Goal: Task Accomplishment & Management: Use online tool/utility

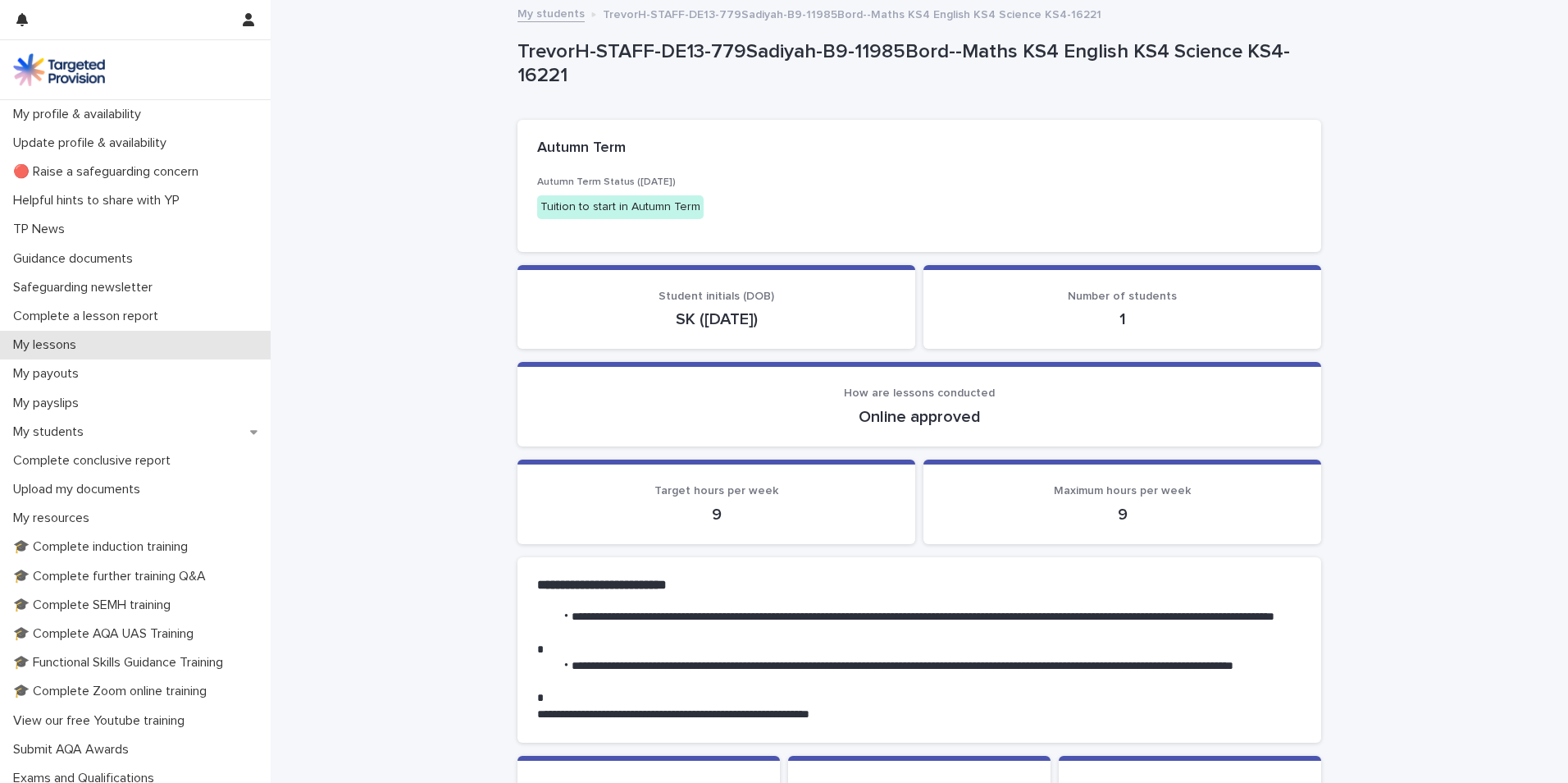
click at [58, 338] on p "My lessons" at bounding box center [48, 344] width 83 height 16
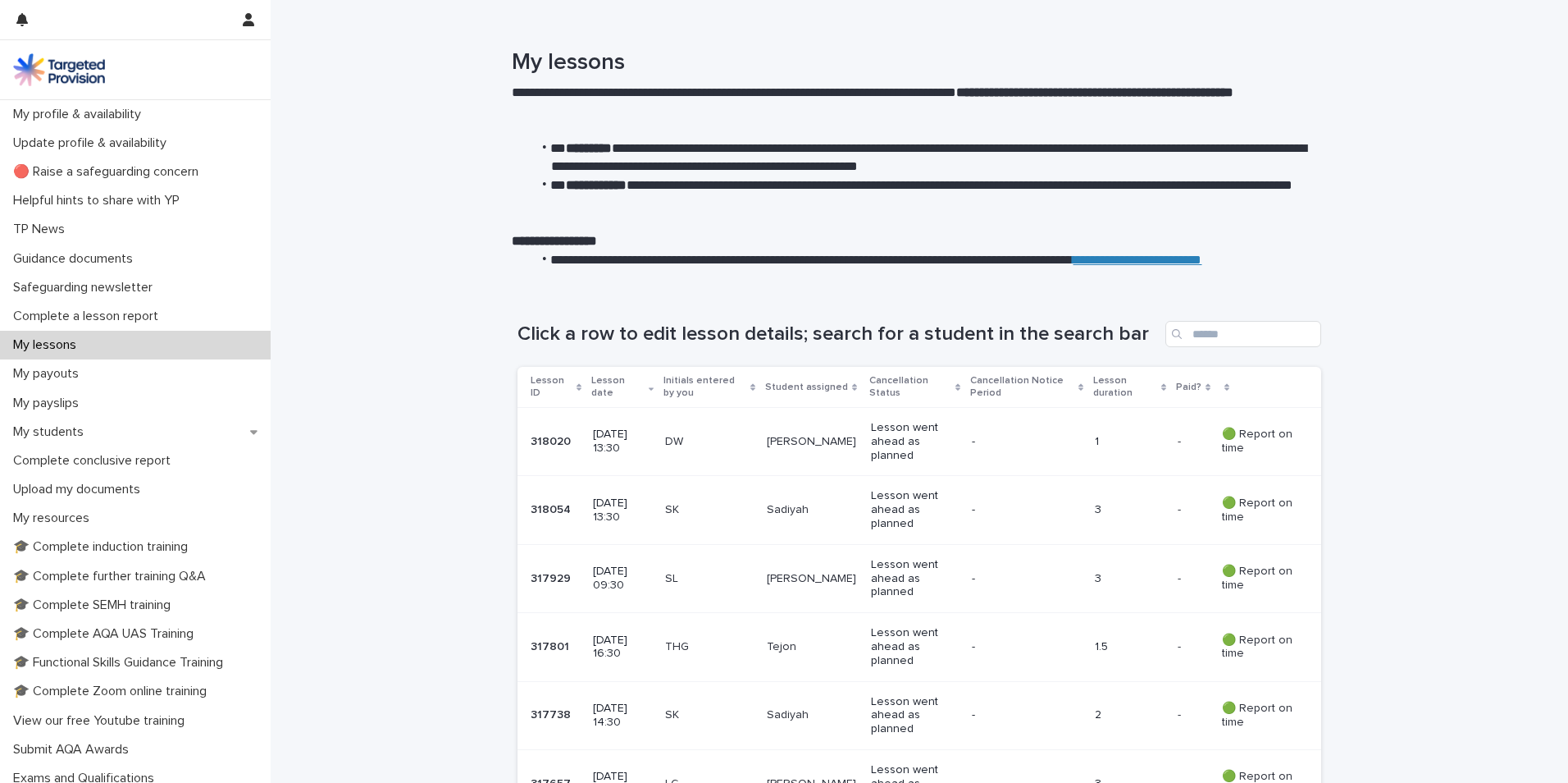
click at [784, 424] on td "[PERSON_NAME]" at bounding box center [812, 442] width 104 height 68
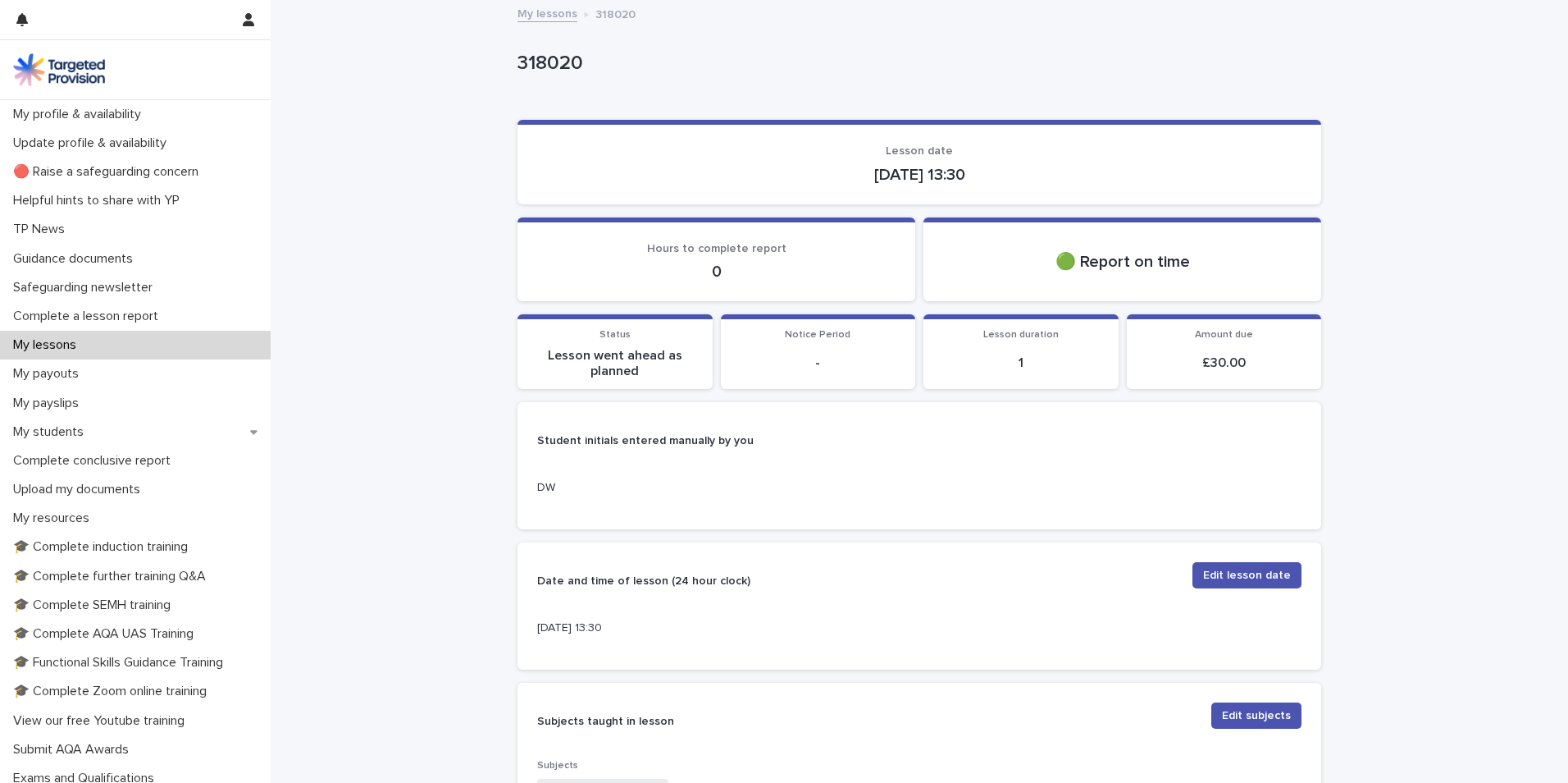
scroll to position [164, 0]
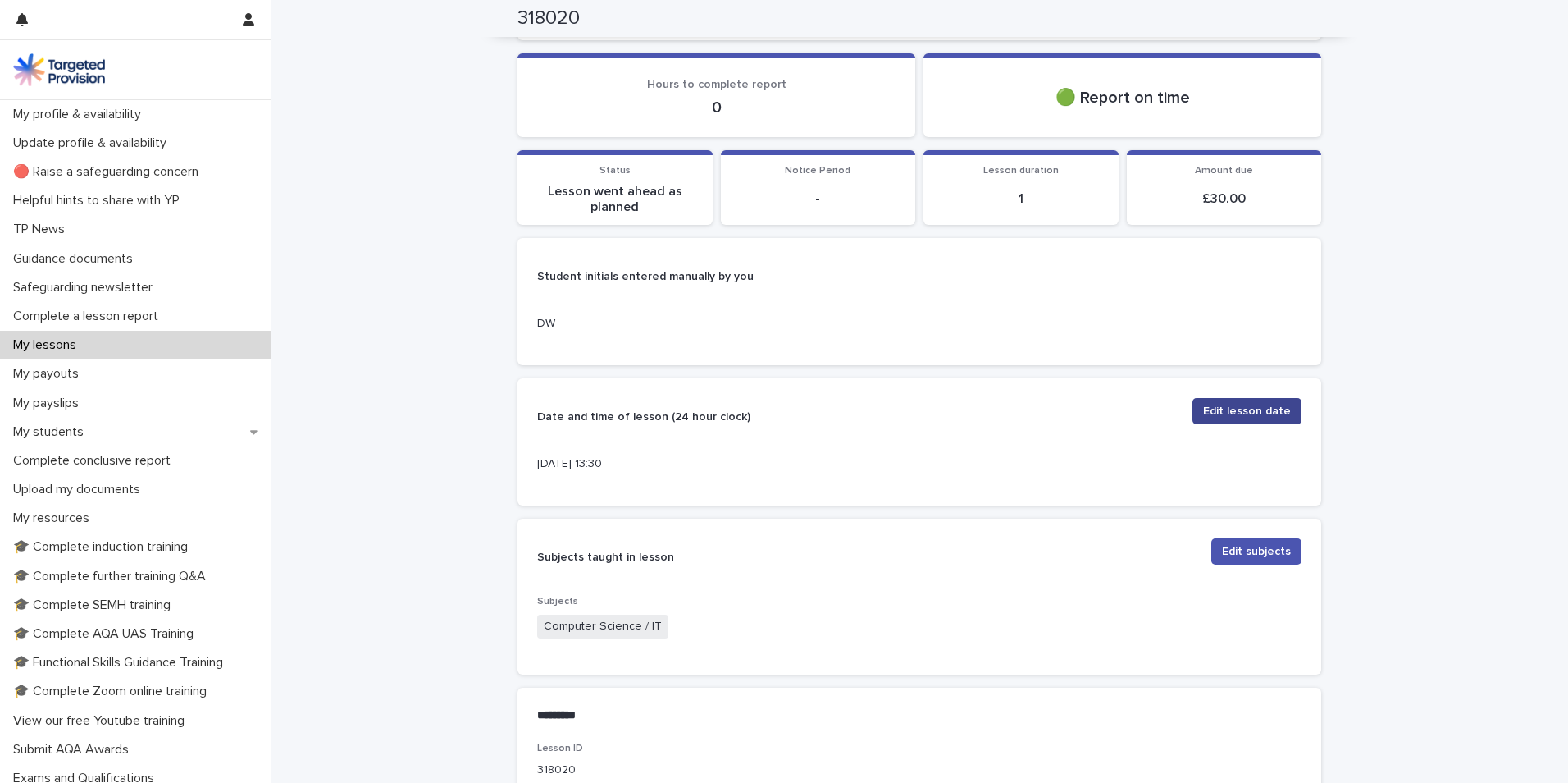
click at [1228, 410] on span "Edit lesson date" at bounding box center [1247, 411] width 88 height 17
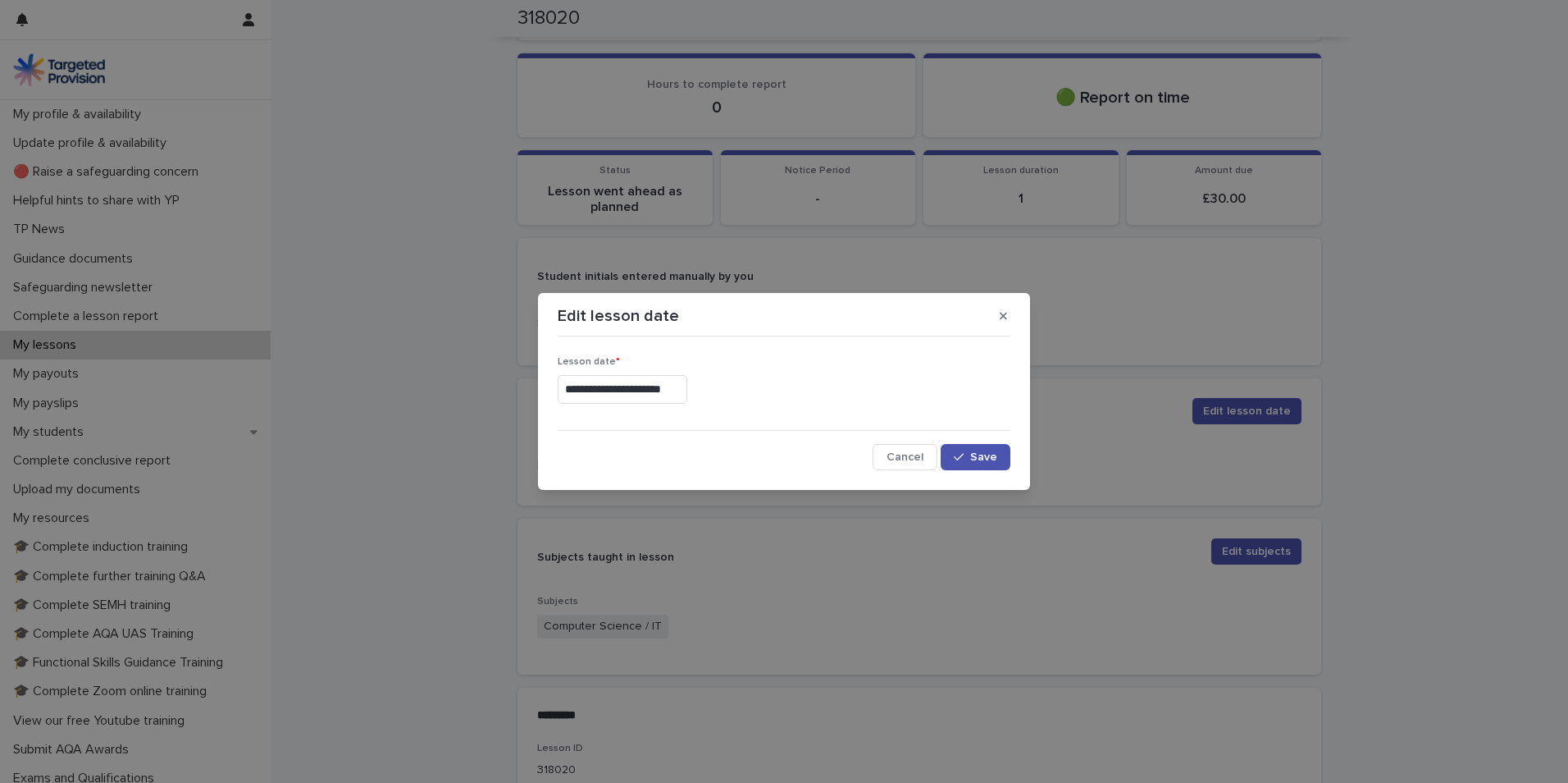
click at [688, 390] on input "**********" at bounding box center [622, 389] width 129 height 28
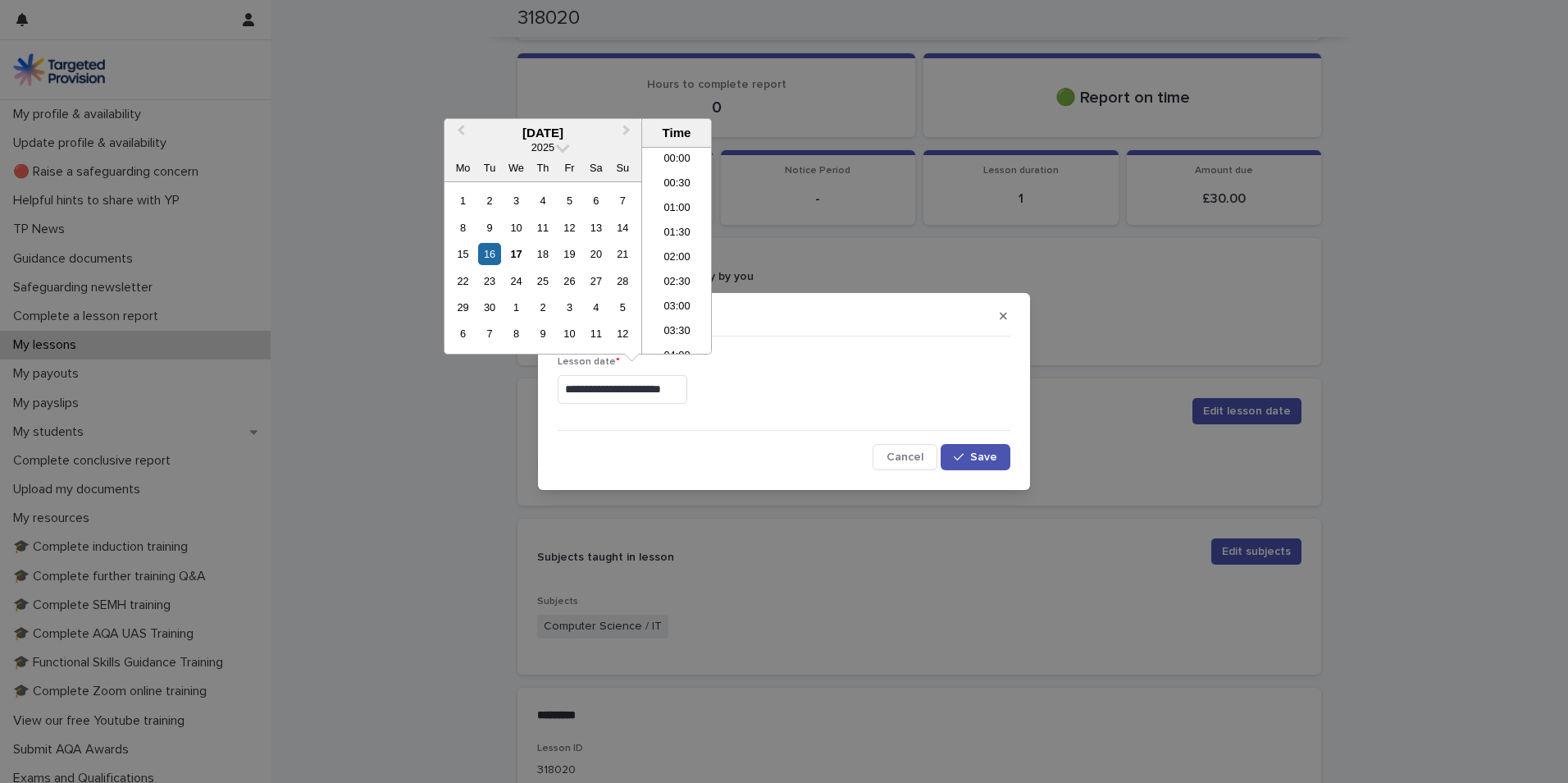
scroll to position [575, 0]
click at [670, 195] on li "12:30" at bounding box center [677, 201] width 70 height 25
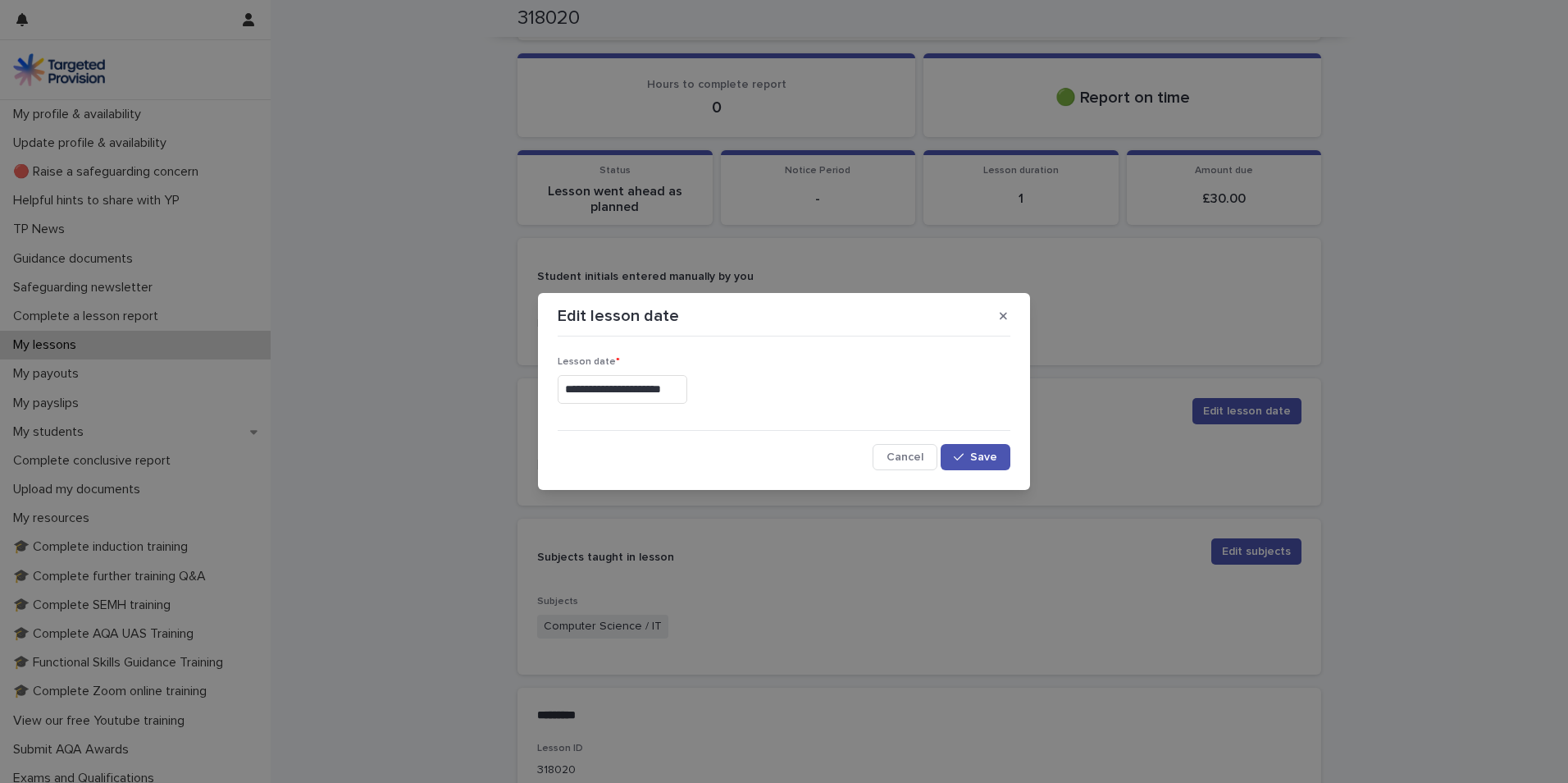
type input "**********"
click at [980, 449] on button "Save" at bounding box center [976, 456] width 70 height 26
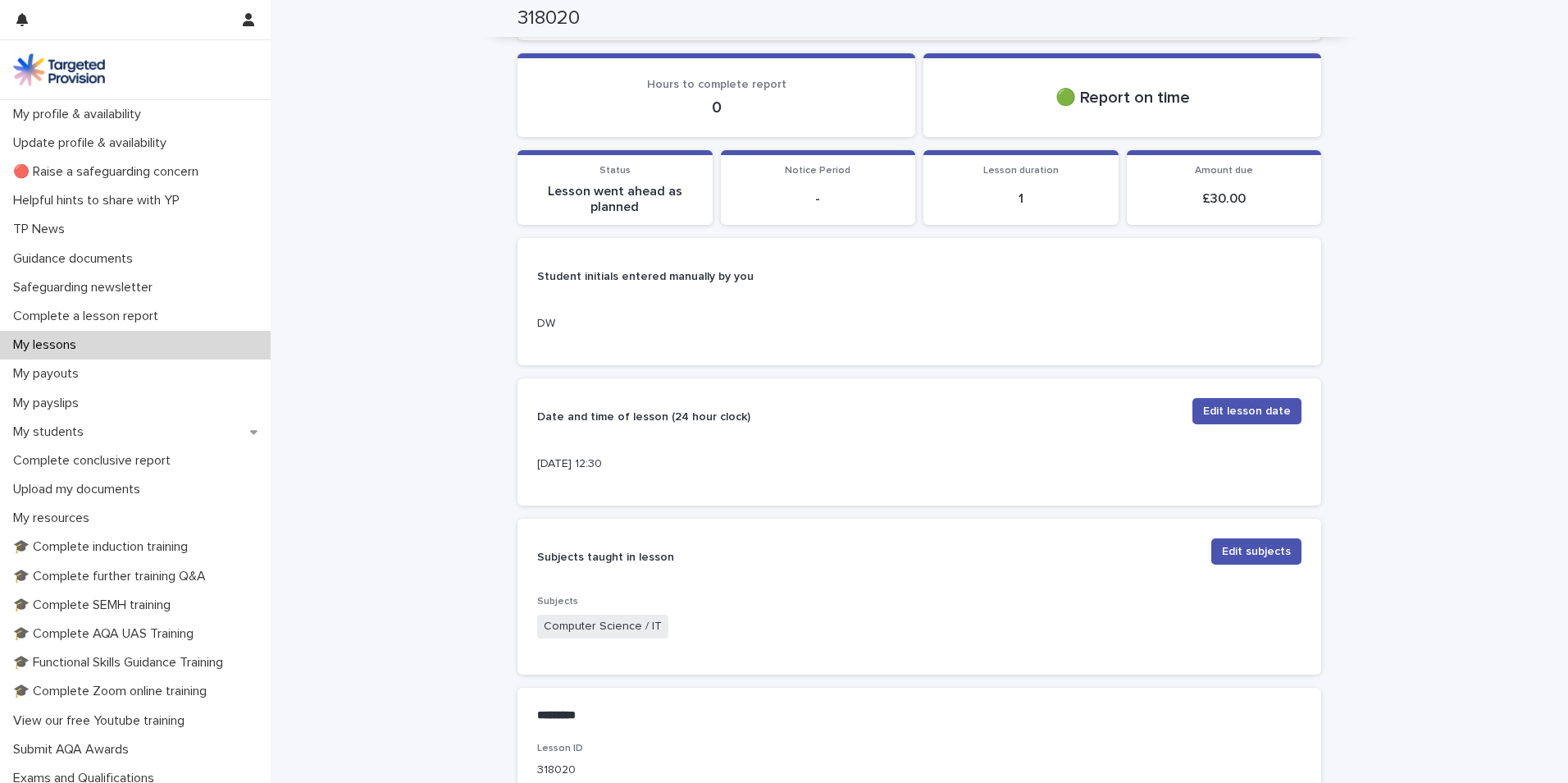
click at [56, 344] on p "My lessons" at bounding box center [48, 344] width 83 height 16
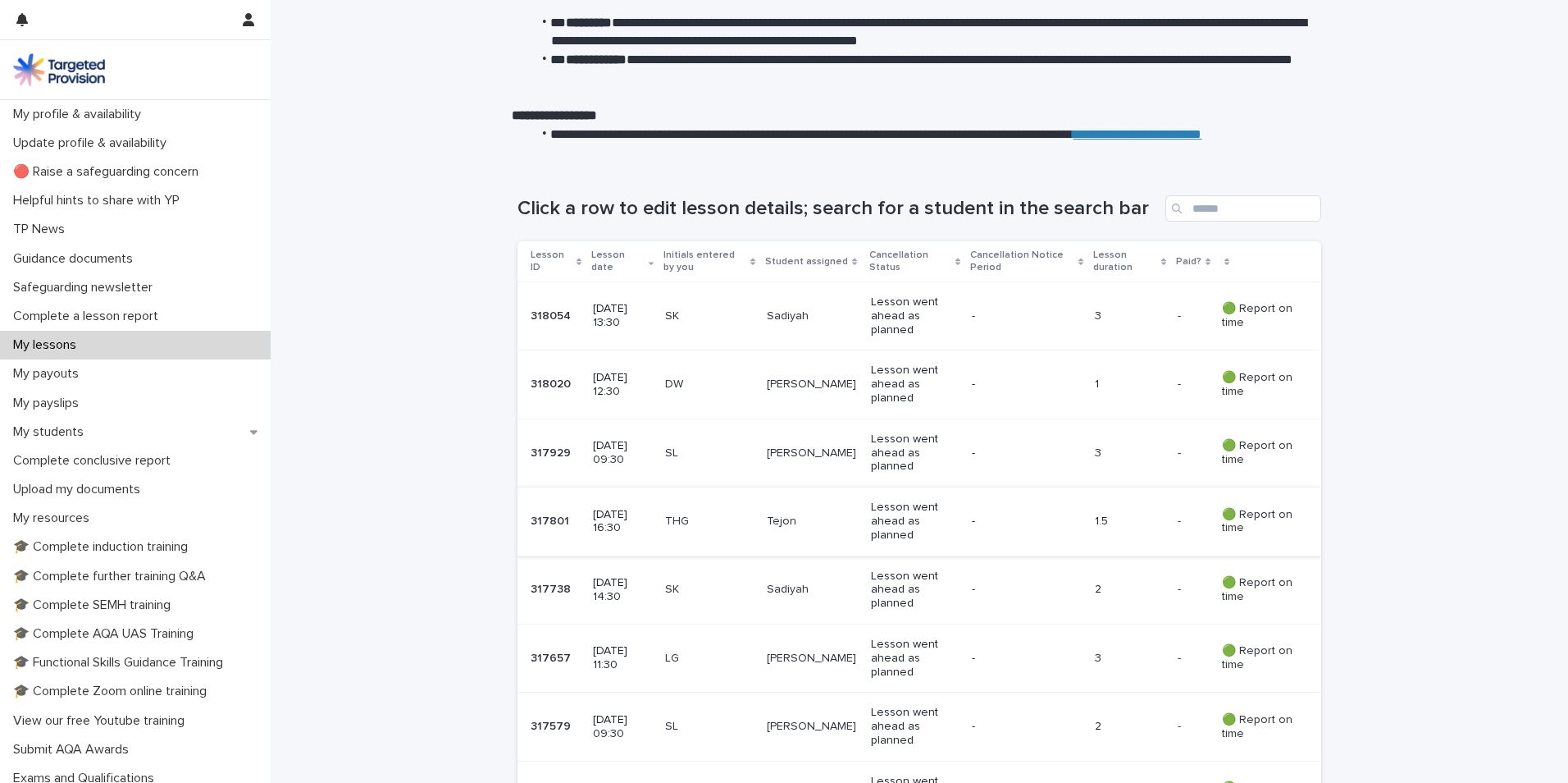
scroll to position [164, 0]
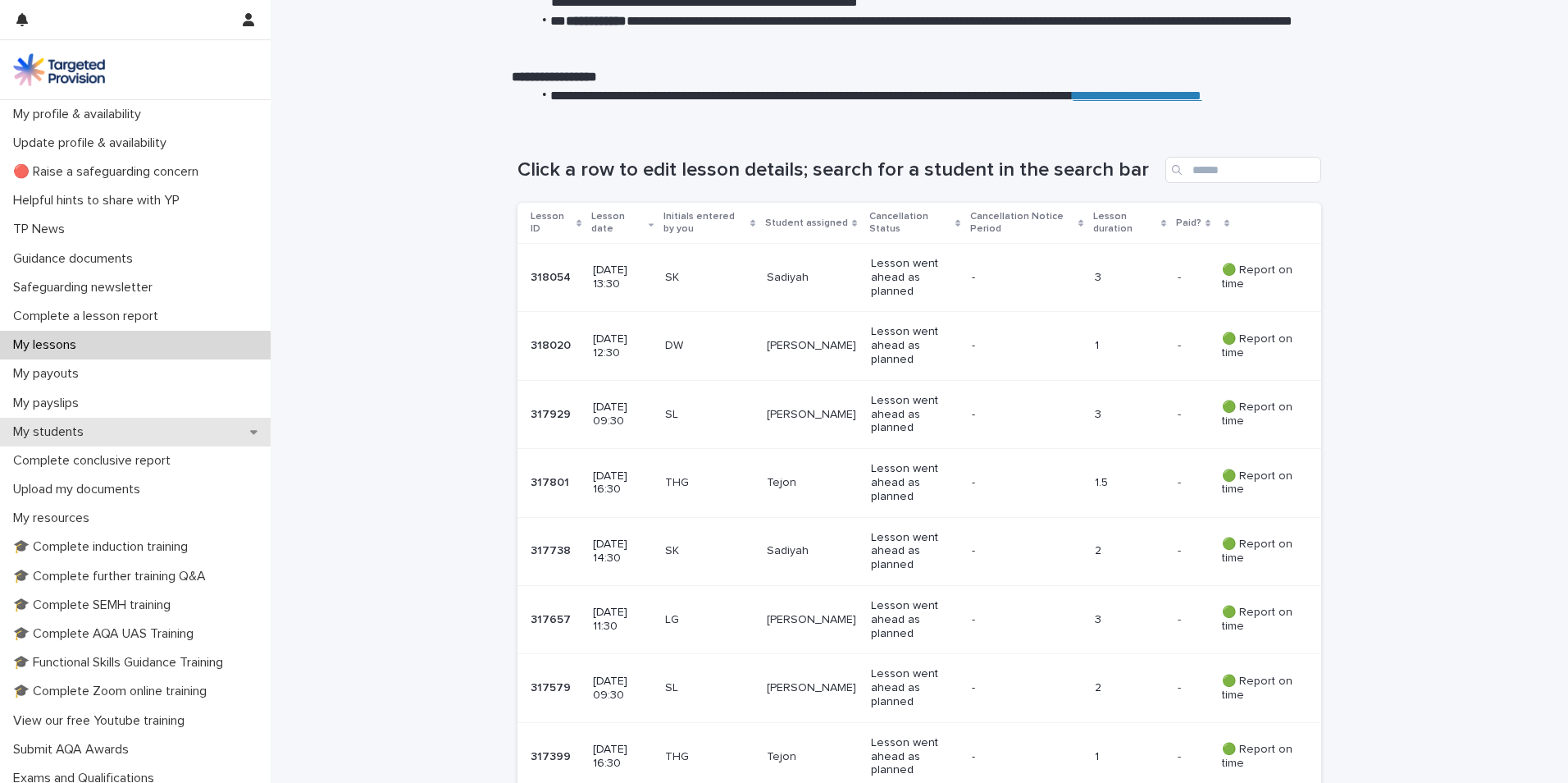
click at [77, 422] on div "My students" at bounding box center [135, 432] width 271 height 28
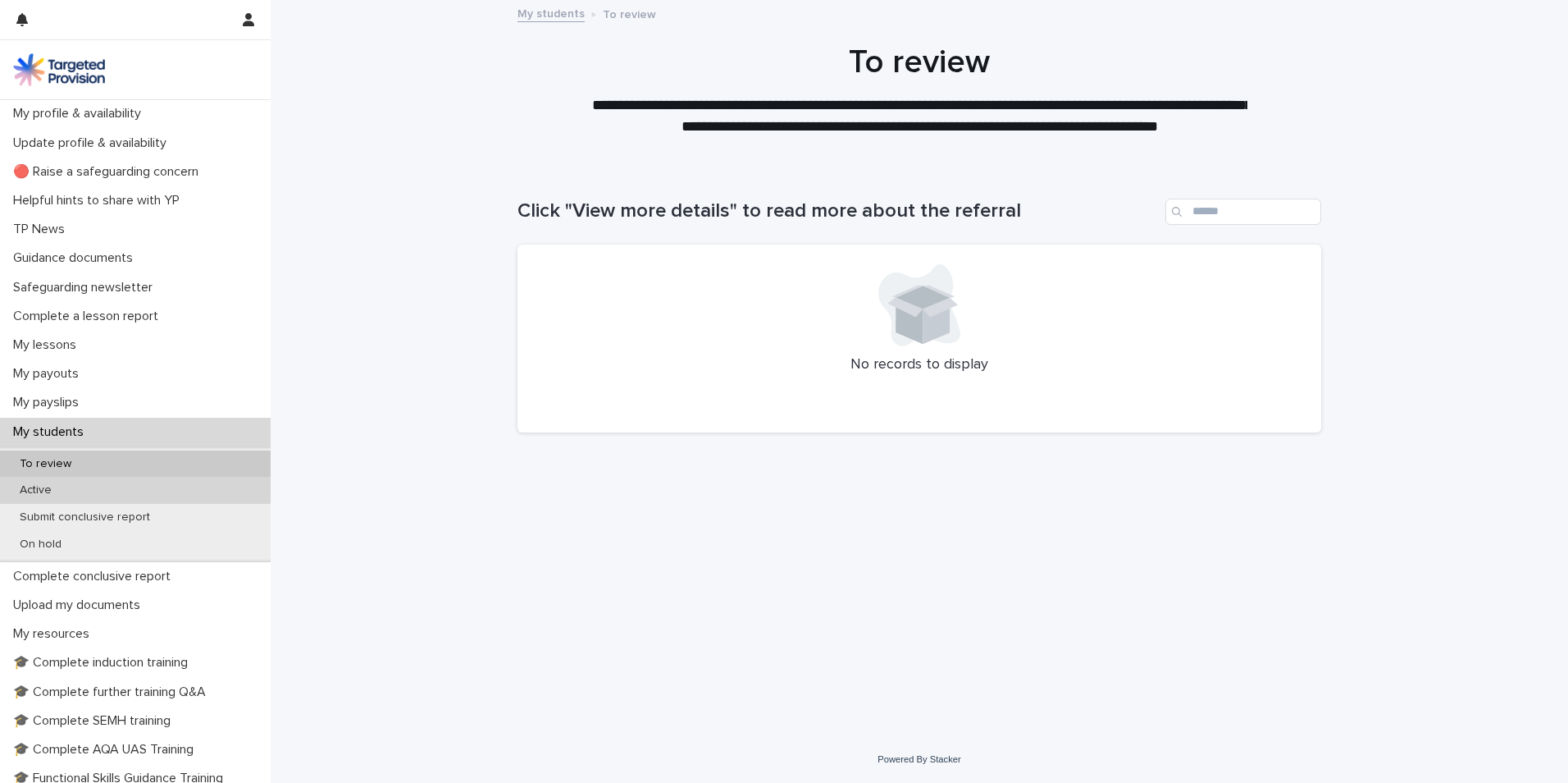
click at [94, 489] on div "Active" at bounding box center [135, 490] width 271 height 27
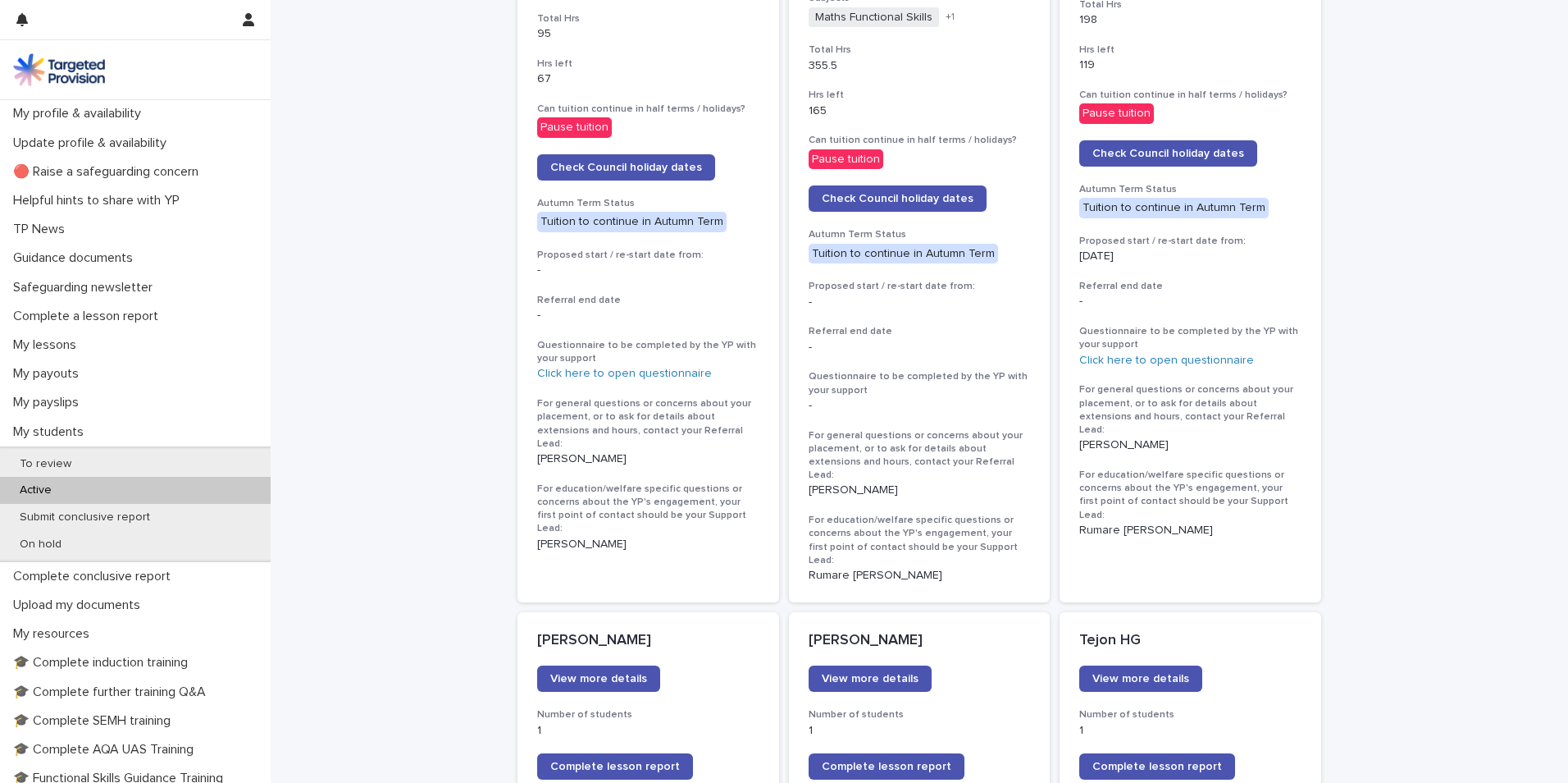
scroll to position [985, 0]
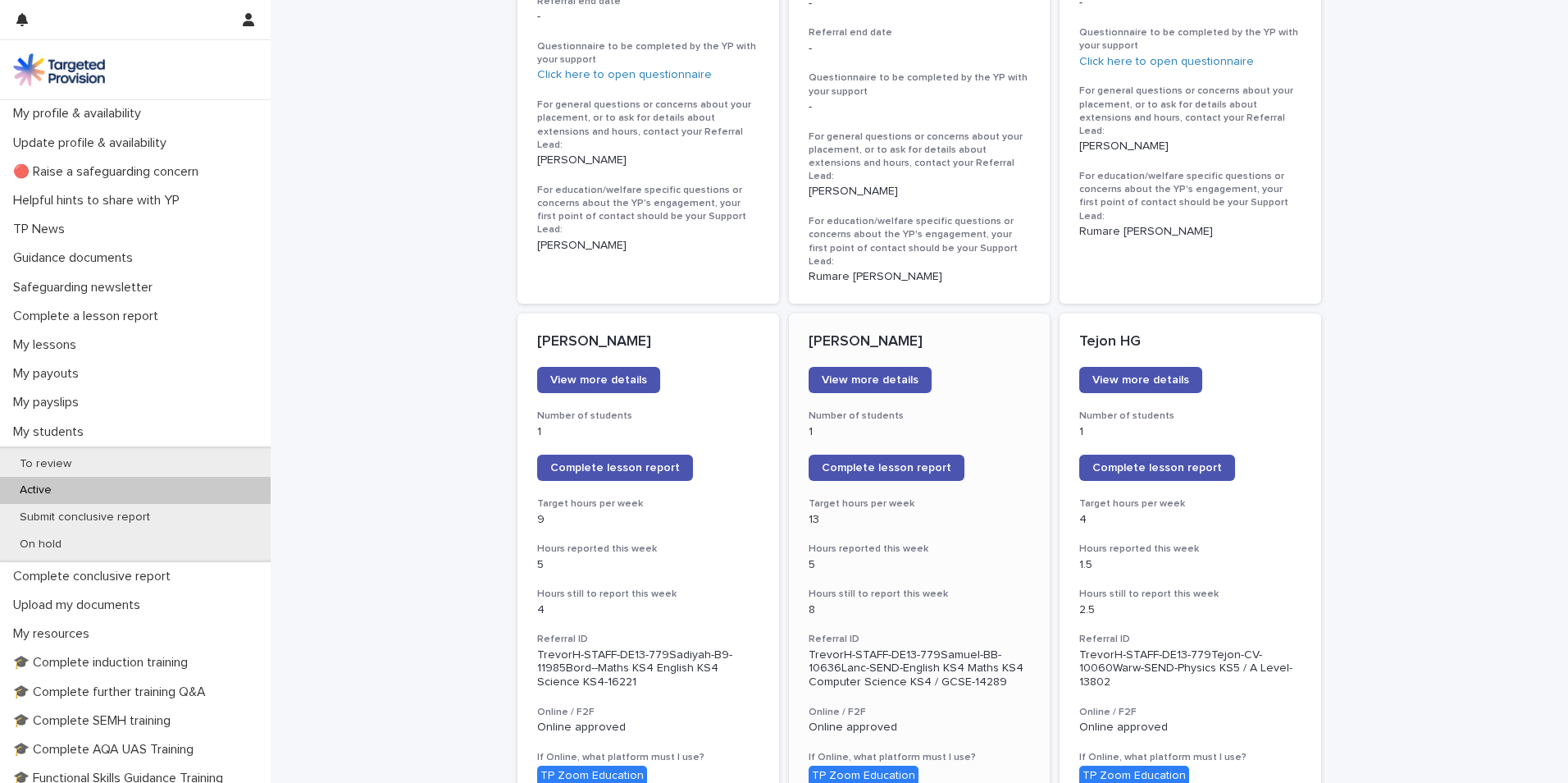
scroll to position [1149, 0]
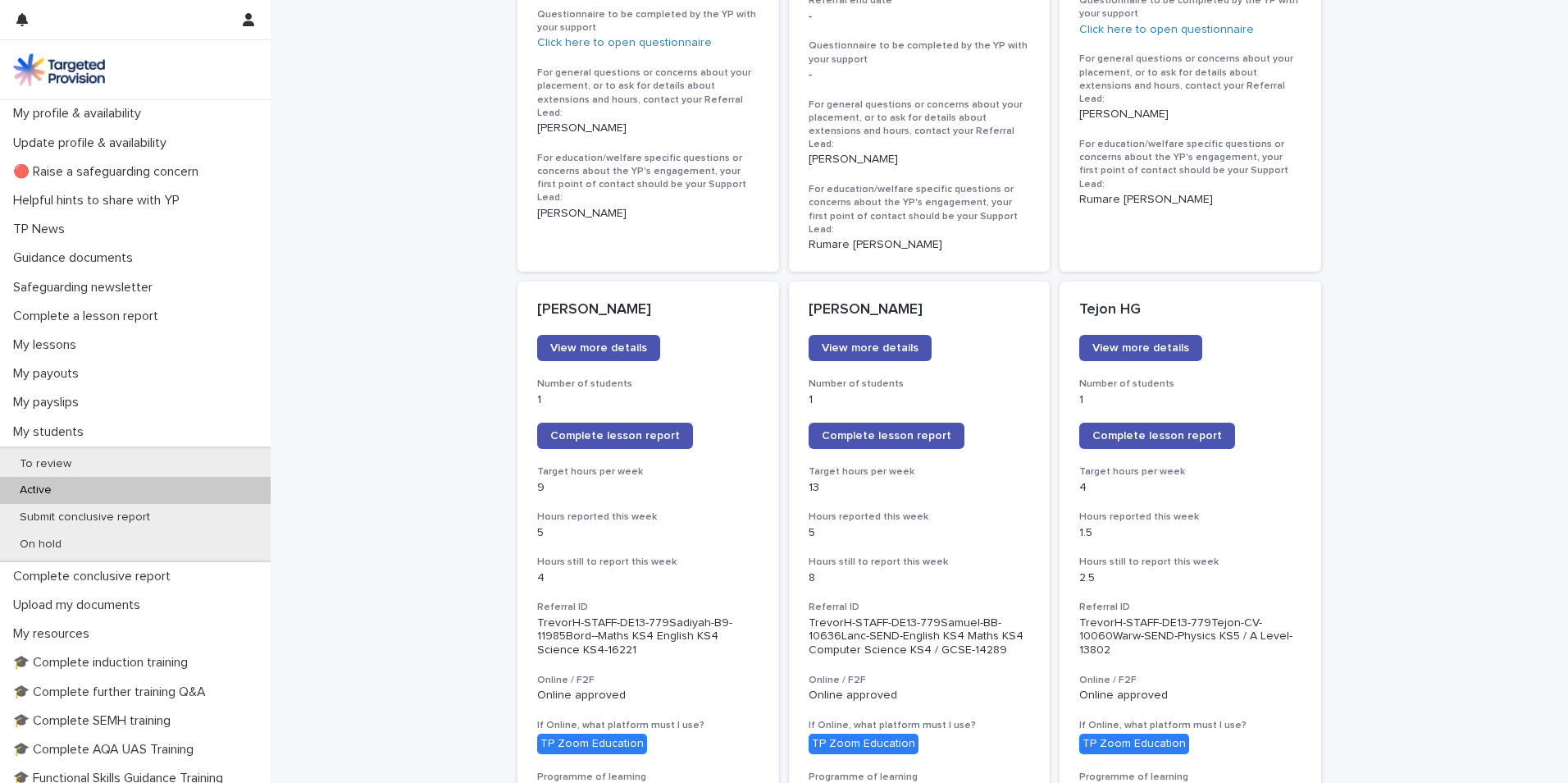
click at [897, 430] on span "Complete lesson report" at bounding box center [886, 436] width 129 height 12
